Goal: Task Accomplishment & Management: Use online tool/utility

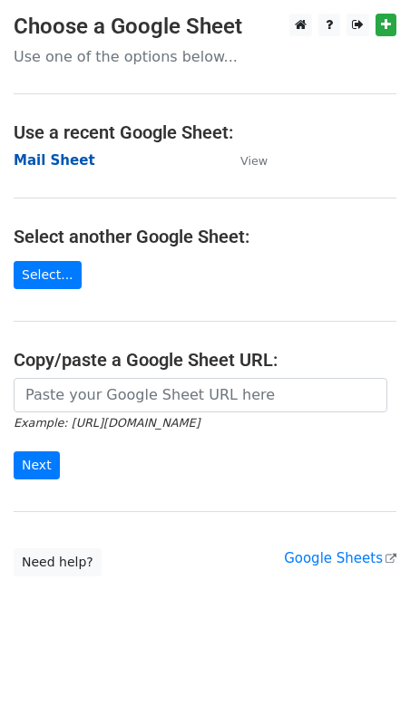
click at [47, 158] on strong "Mail Sheet" at bounding box center [55, 160] width 82 height 16
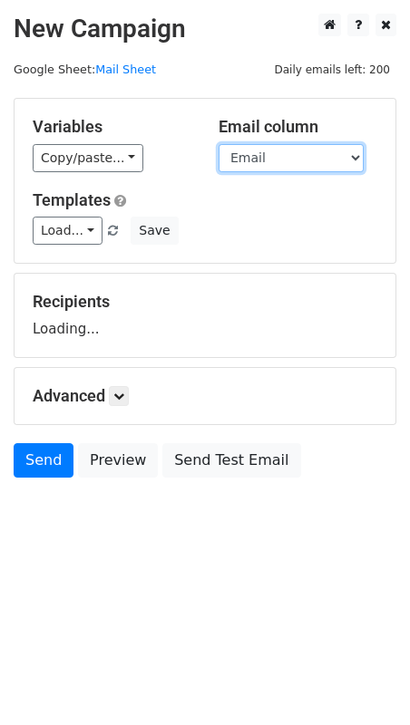
click at [257, 160] on select "Email First Name / Org Name" at bounding box center [290, 158] width 145 height 28
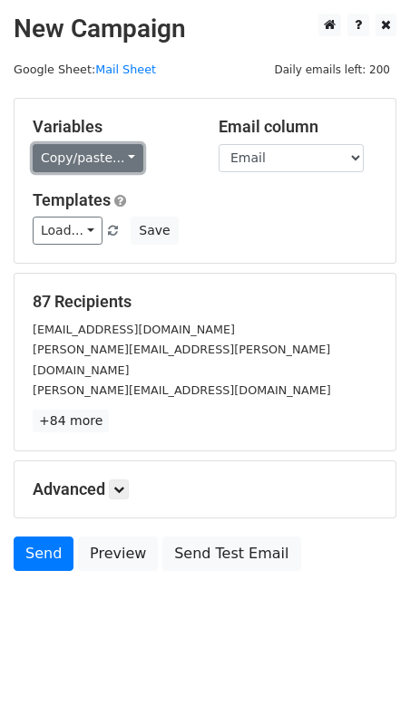
click at [99, 157] on link "Copy/paste..." at bounding box center [88, 158] width 111 height 28
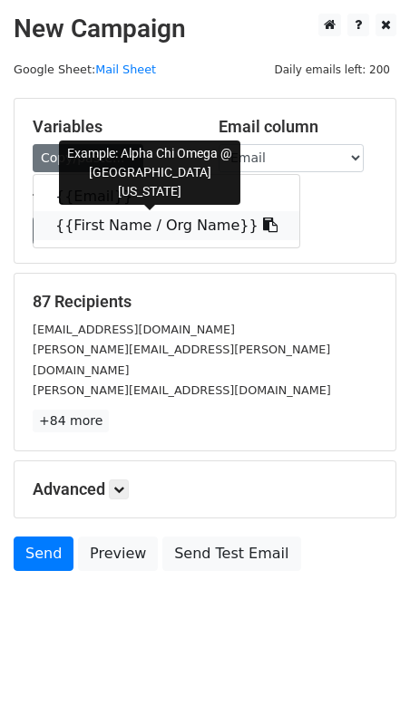
click at [75, 228] on link "{{First Name / Org Name}}" at bounding box center [167, 225] width 266 height 29
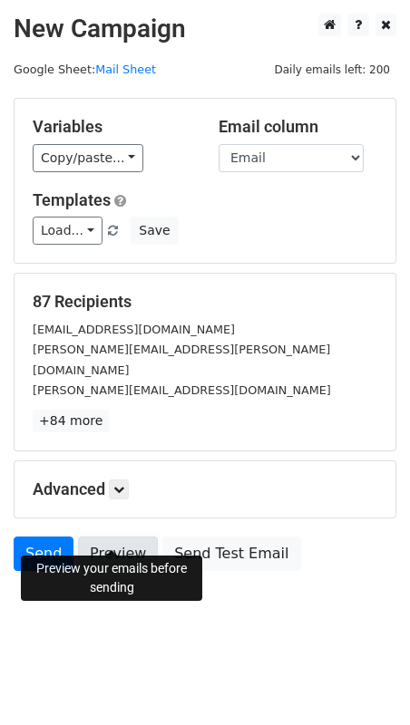
click at [111, 537] on link "Preview" at bounding box center [118, 554] width 80 height 34
